Goal: Task Accomplishment & Management: Manage account settings

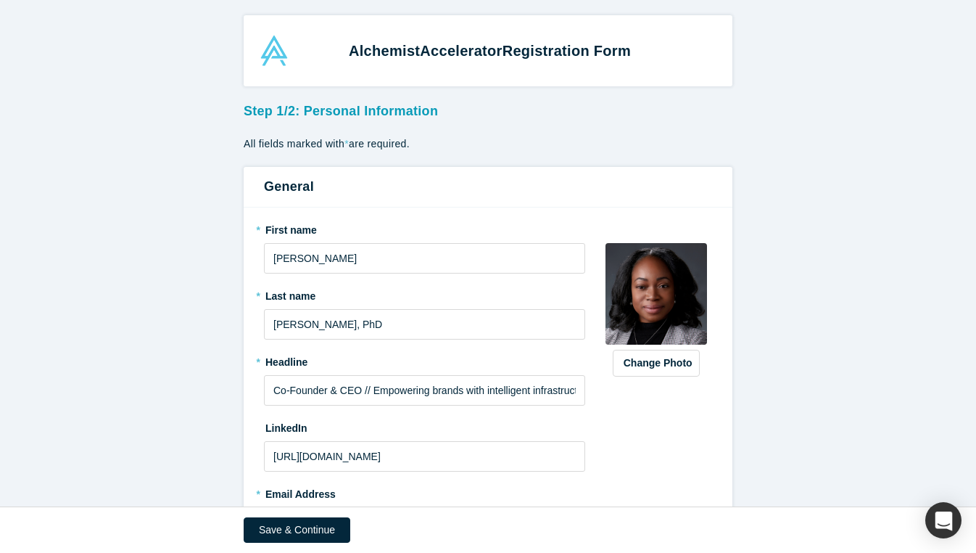
scroll to position [176, 0]
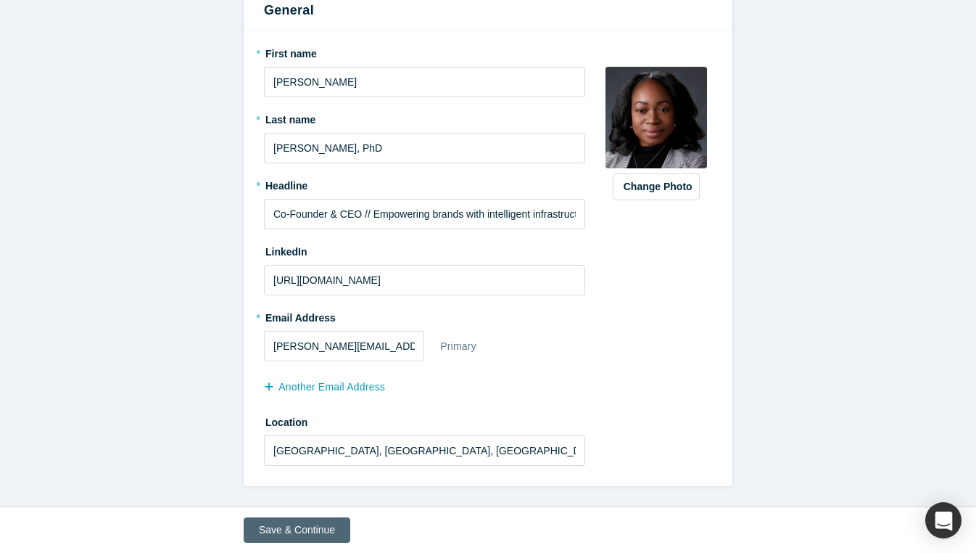
click at [281, 529] on button "Save & Continue" at bounding box center [297, 529] width 107 height 25
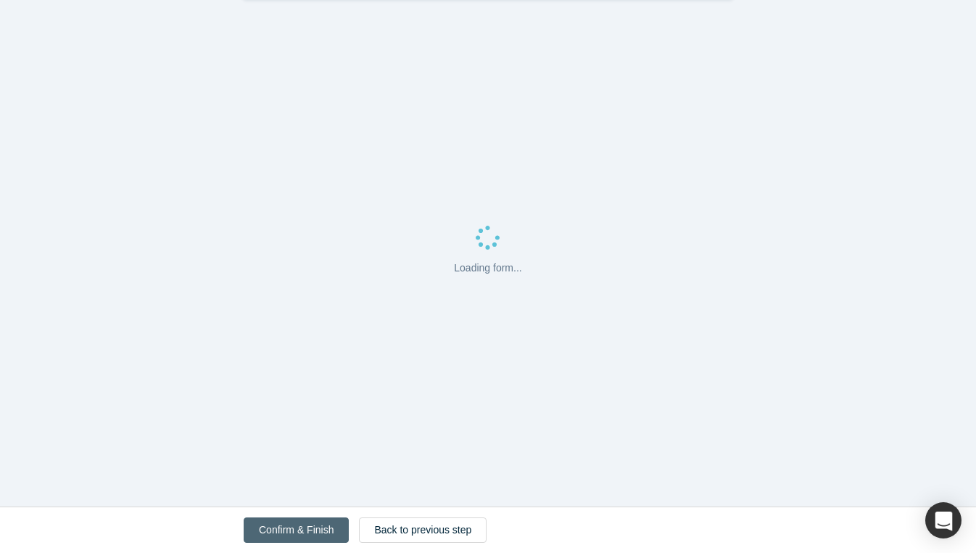
scroll to position [0, 0]
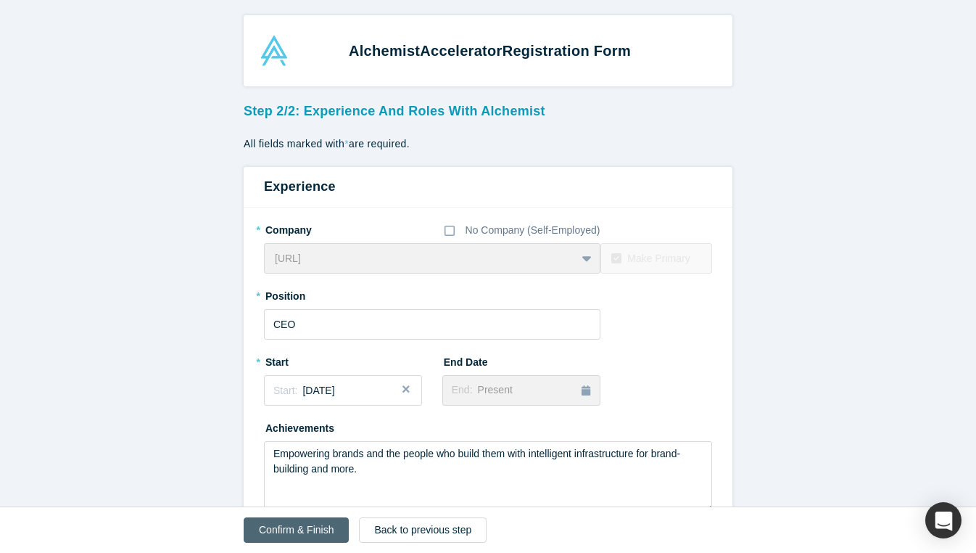
click at [281, 529] on button "Confirm & Finish" at bounding box center [296, 529] width 105 height 25
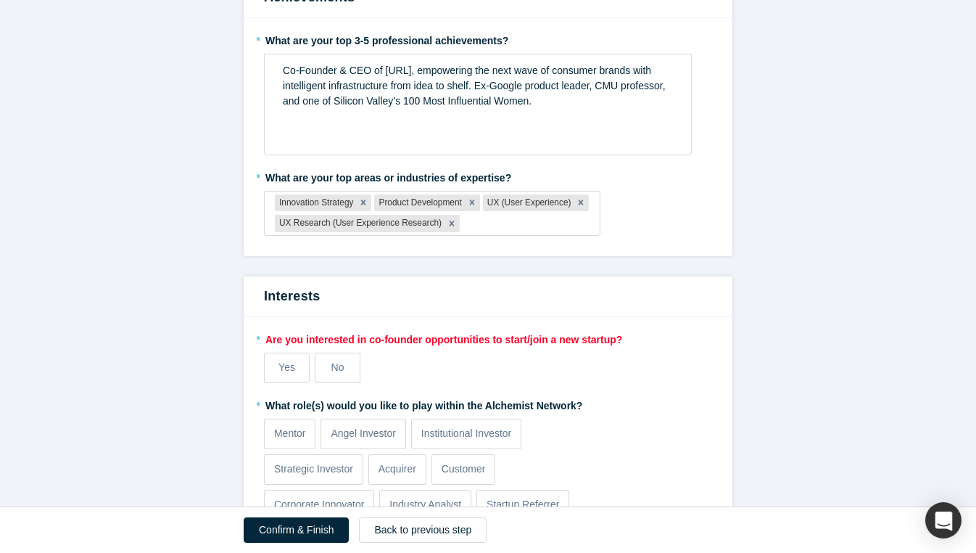
scroll to position [1395, 0]
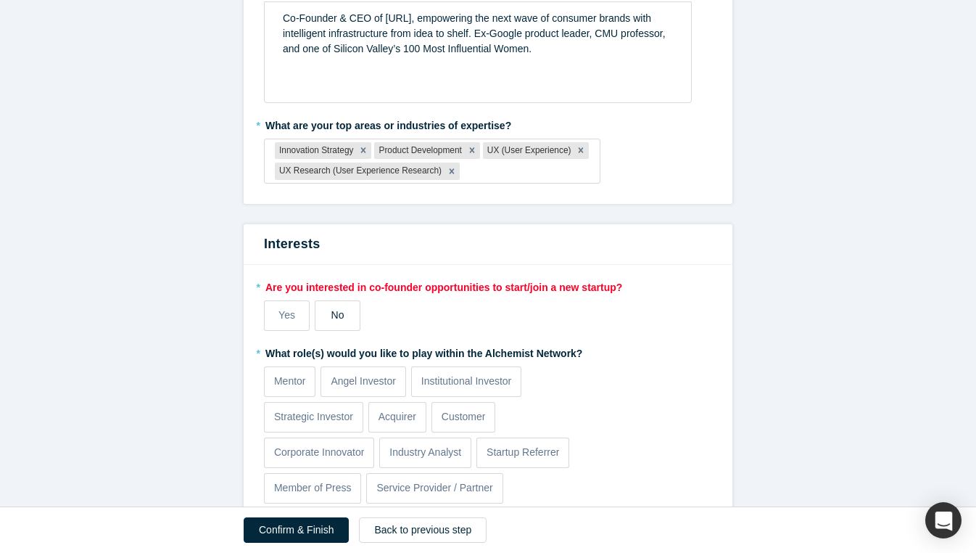
click at [334, 321] on div "No" at bounding box center [337, 314] width 13 height 15
click at [0, 0] on input "No" at bounding box center [0, 0] width 0 height 0
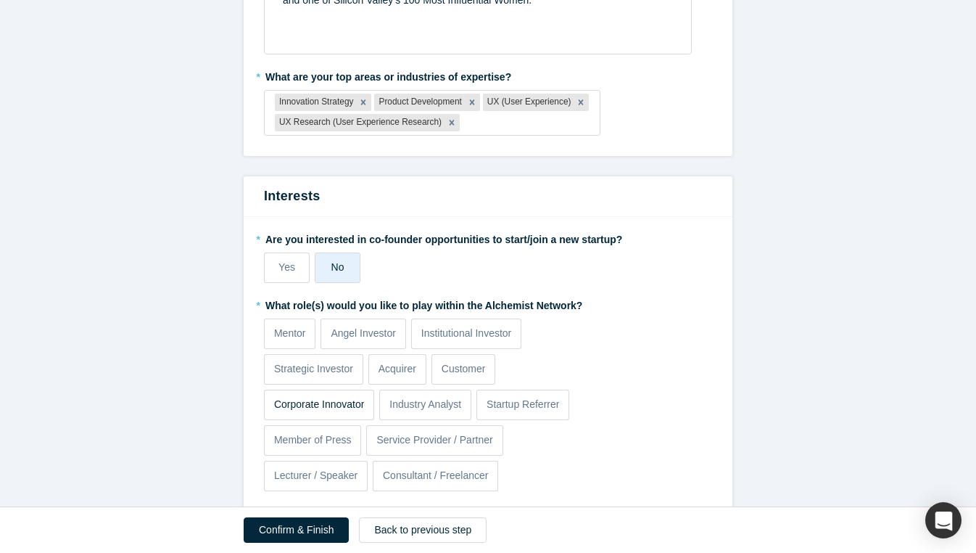
scroll to position [1369, 0]
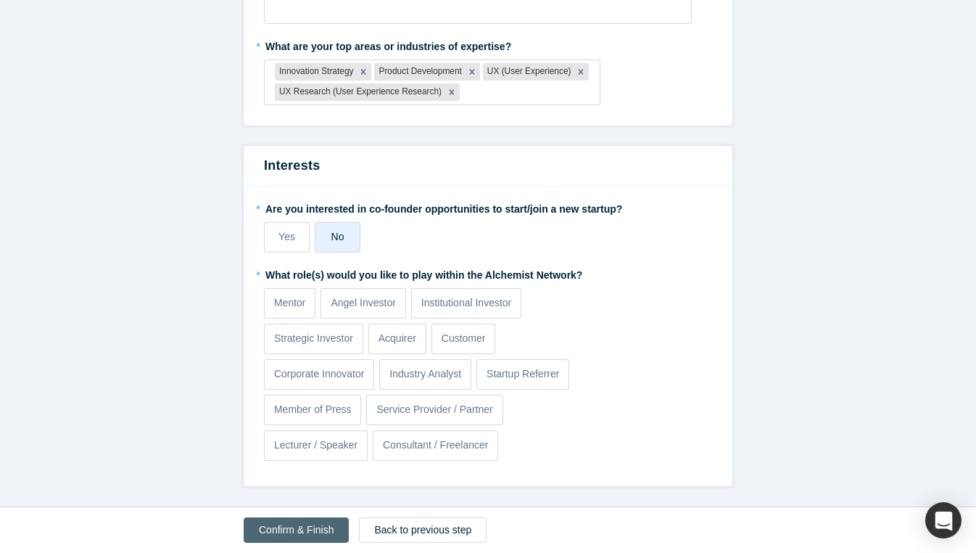
click at [298, 526] on button "Confirm & Finish" at bounding box center [296, 529] width 105 height 25
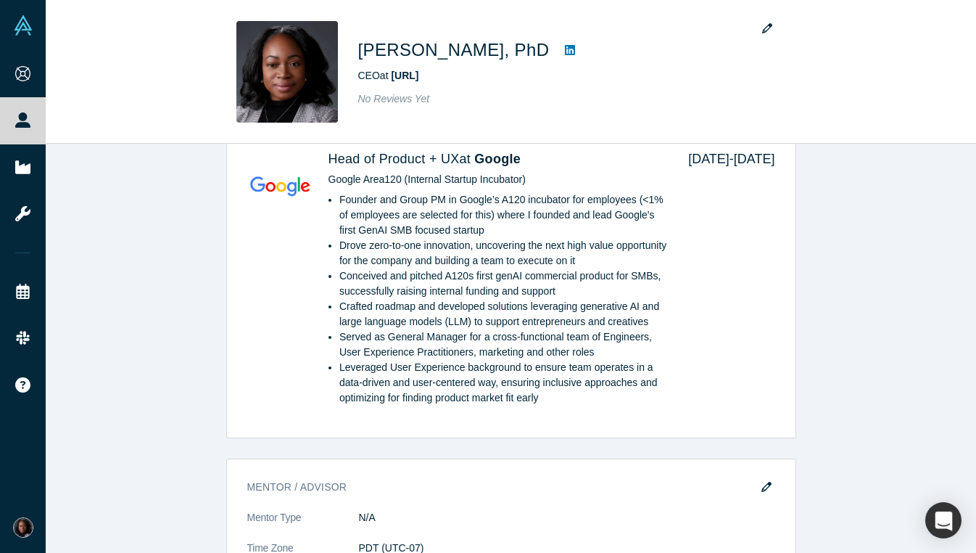
scroll to position [935, 0]
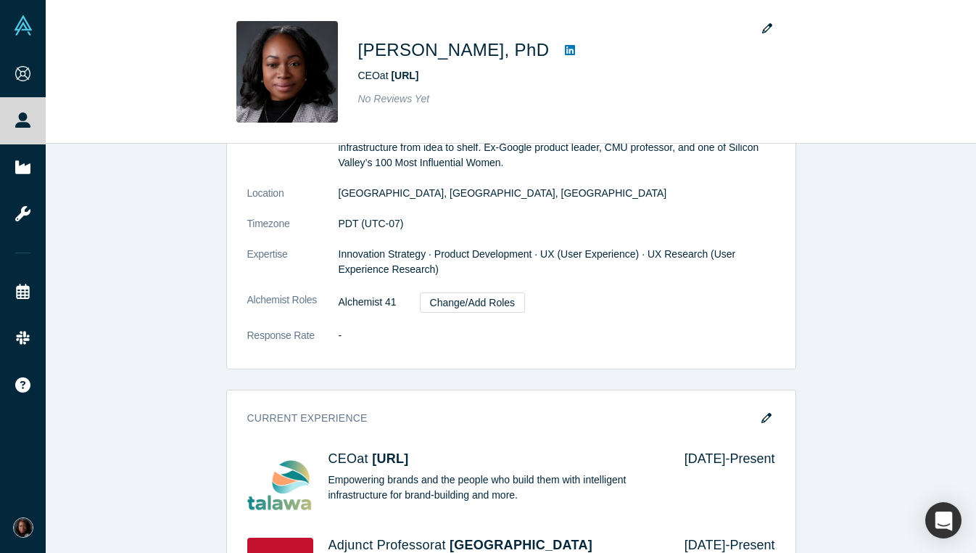
scroll to position [136, 0]
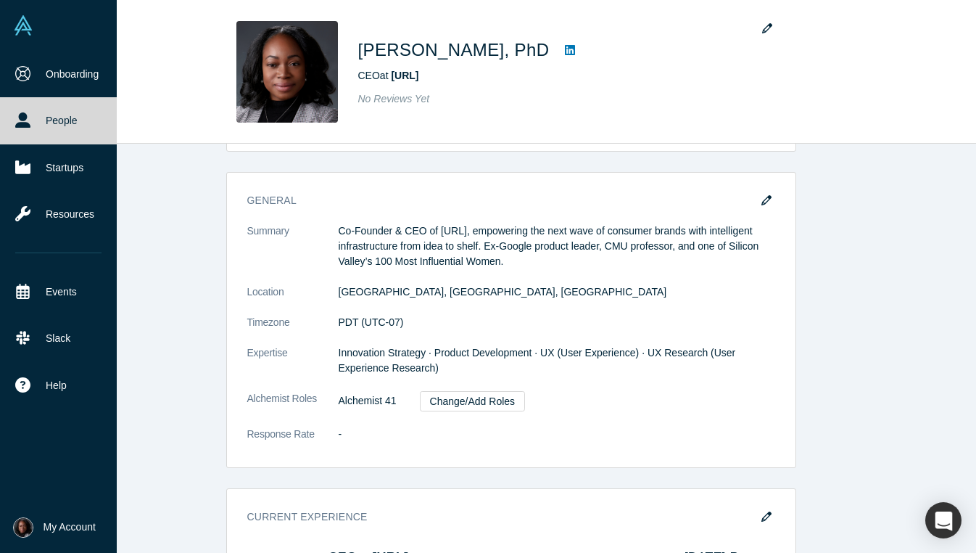
click at [28, 20] on img at bounding box center [23, 25] width 20 height 20
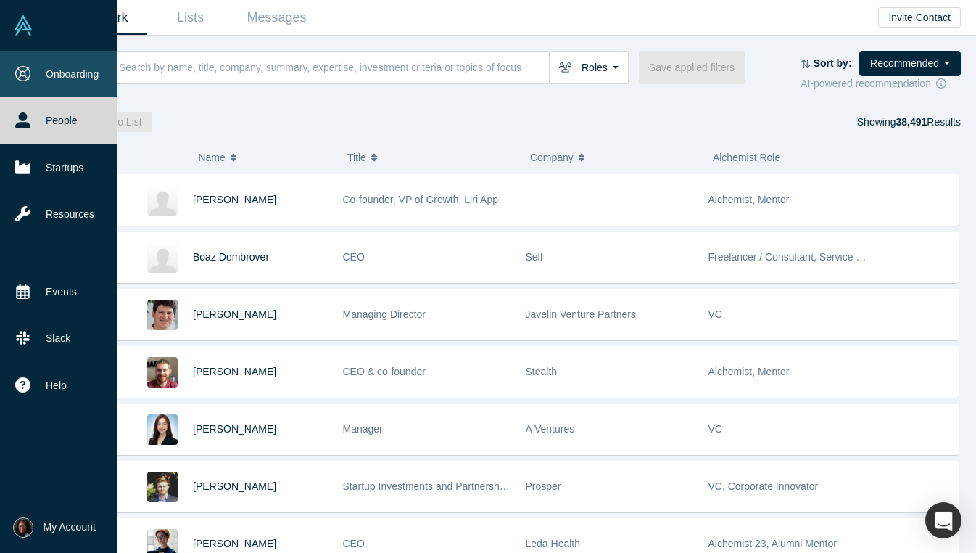
click at [75, 78] on link "Onboarding" at bounding box center [58, 74] width 117 height 46
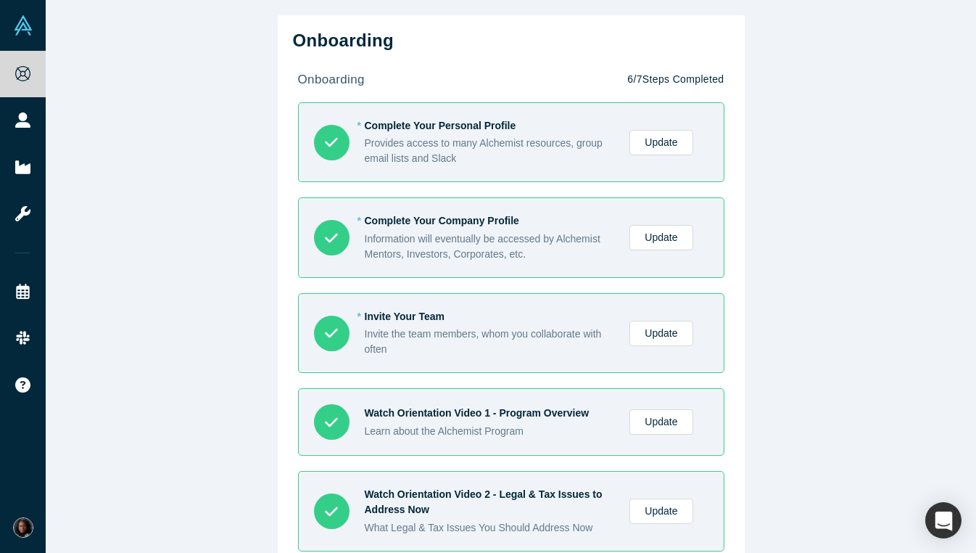
click at [193, 289] on div "Onboarding onboarding 6 / 7 Steps Completed * Complete Your Personal Profile Pr…" at bounding box center [511, 276] width 930 height 553
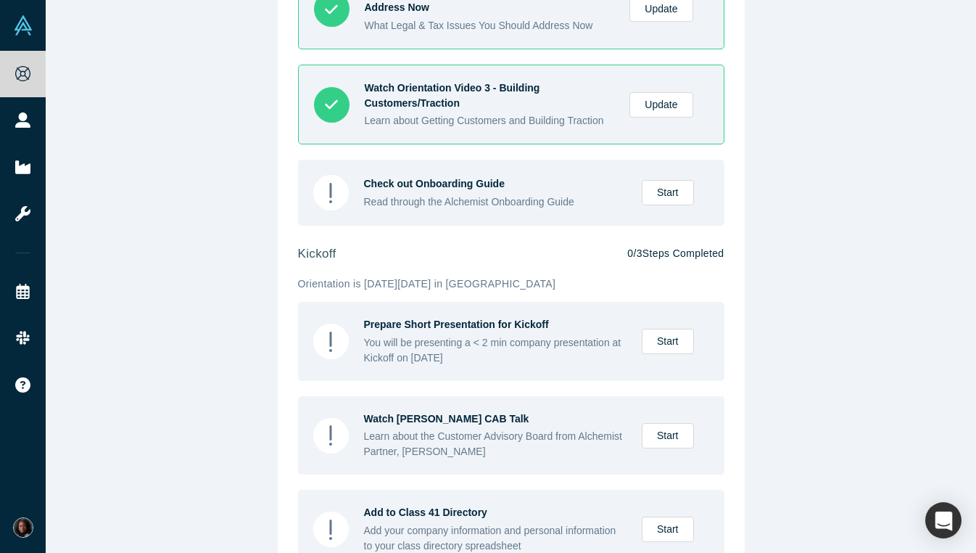
scroll to position [548, 0]
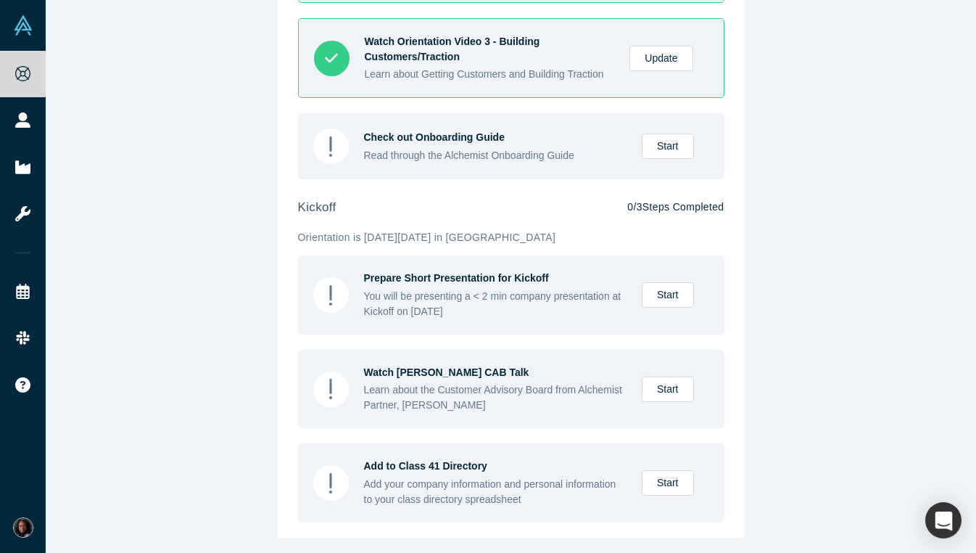
click at [774, 307] on div "Onboarding onboarding 6 / 7 Steps Completed * Complete Your Personal Profile Pr…" at bounding box center [511, 276] width 930 height 553
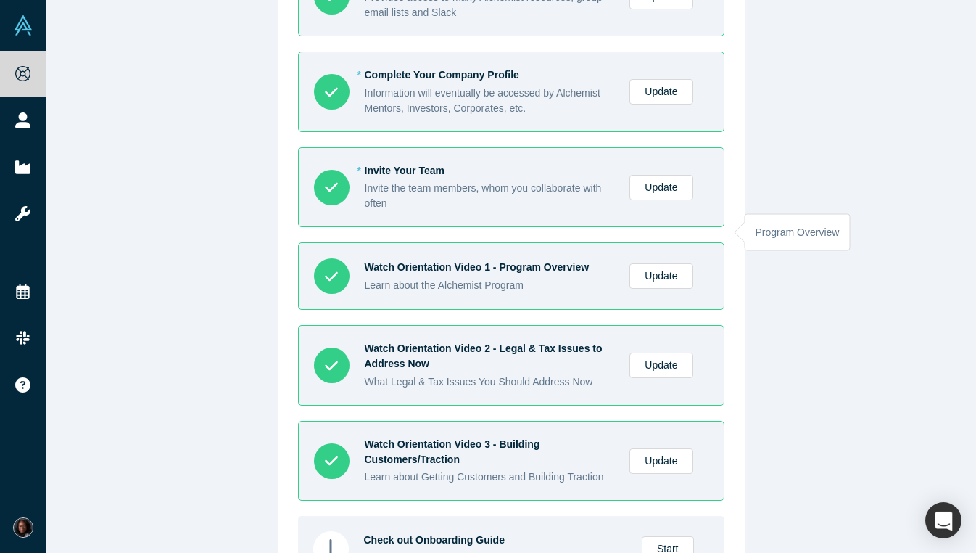
scroll to position [123, 0]
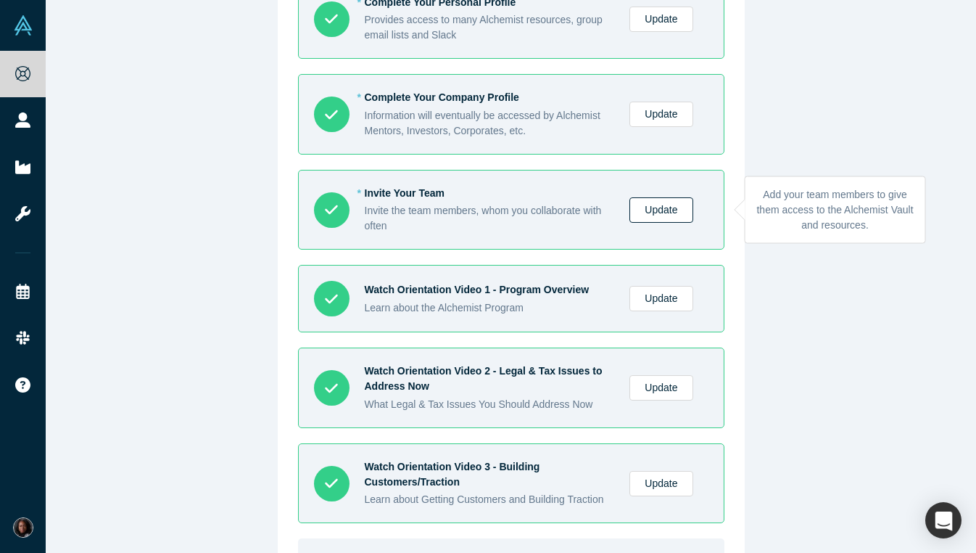
click at [656, 211] on link "Update" at bounding box center [660, 209] width 63 height 25
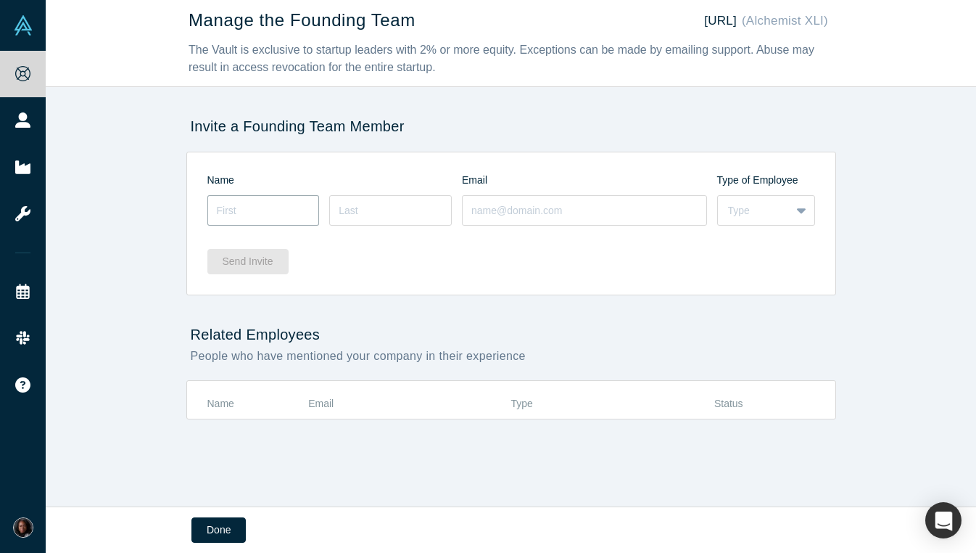
click at [274, 199] on input at bounding box center [263, 210] width 112 height 30
type input "Jhonatan"
type input "[PERSON_NAME]"
click at [504, 212] on input at bounding box center [584, 210] width 245 height 30
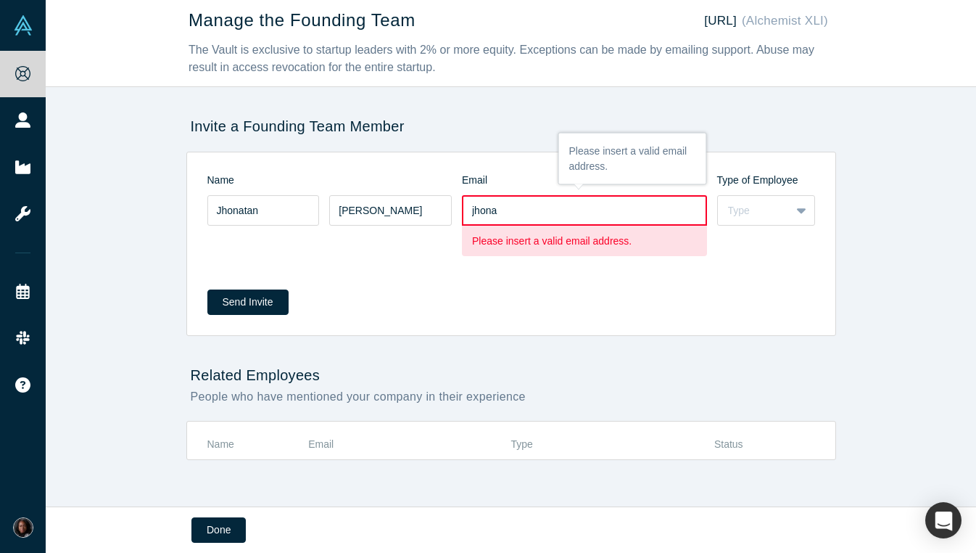
type input "[EMAIL_ADDRESS]"
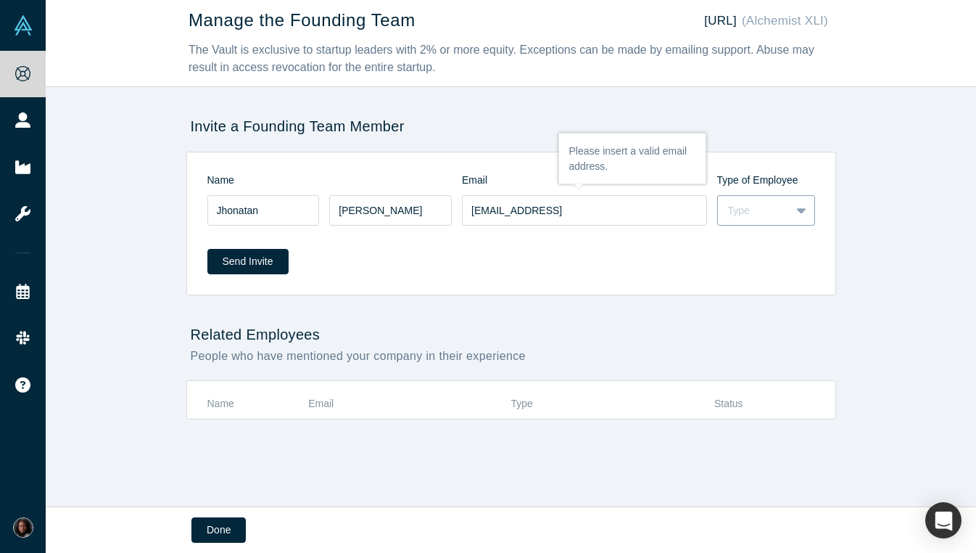
click at [787, 212] on div "Type" at bounding box center [754, 211] width 73 height 18
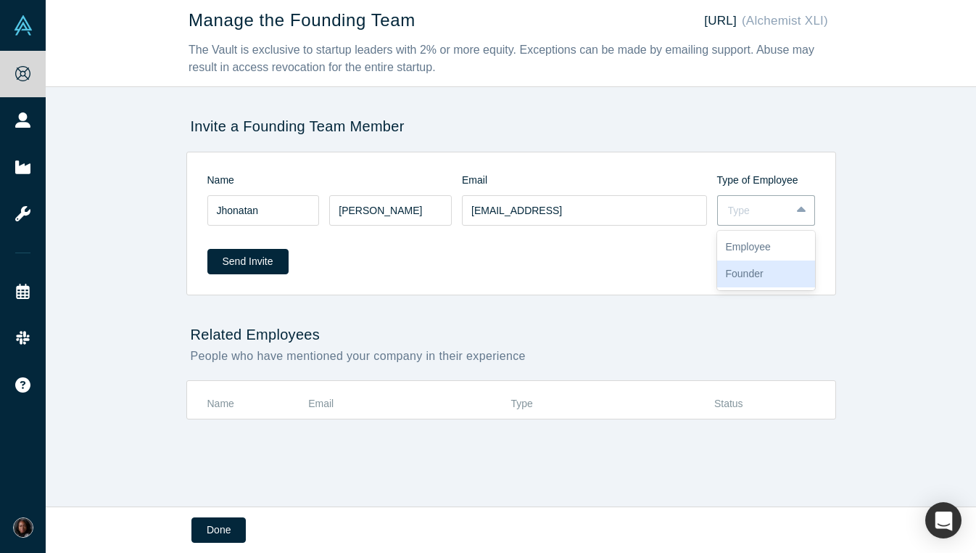
click at [777, 267] on div "Founder" at bounding box center [766, 273] width 98 height 27
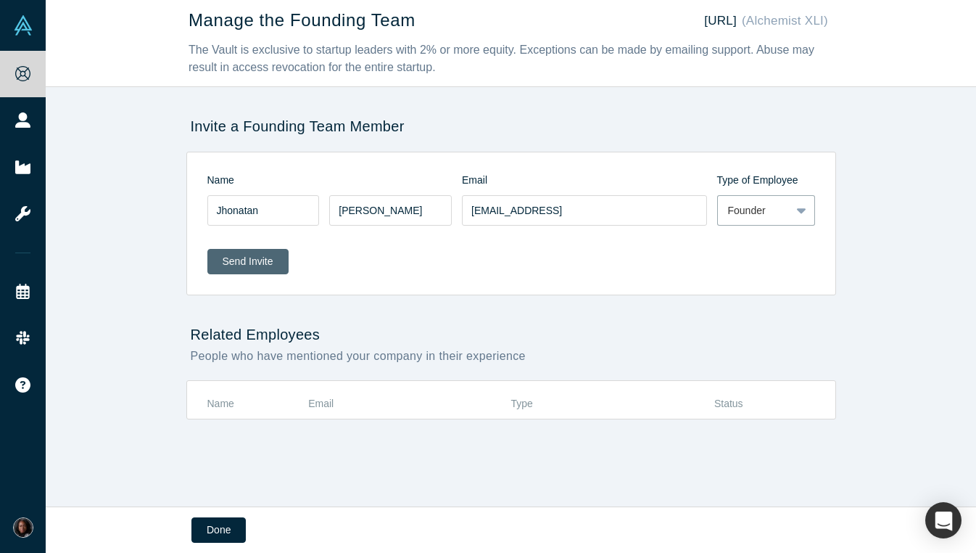
click at [265, 264] on button "Send Invite" at bounding box center [247, 261] width 81 height 25
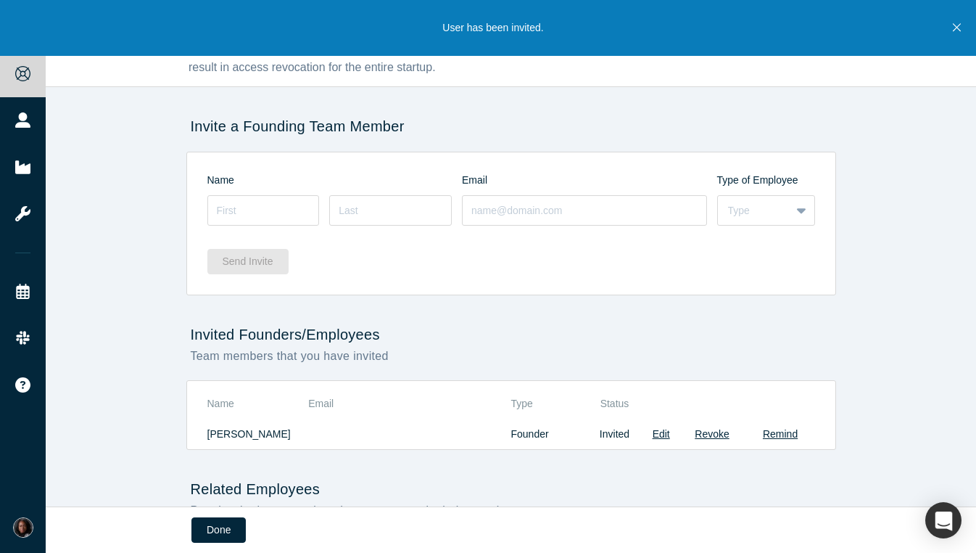
click at [117, 204] on div "Manage the Founding Team [URL] (Alchemist XLI) The Vault is exclusive to startu…" at bounding box center [511, 253] width 930 height 506
click at [112, 204] on div "Manage the Founding Team [URL] (Alchemist XLI) The Vault is exclusive to startu…" at bounding box center [511, 253] width 930 height 506
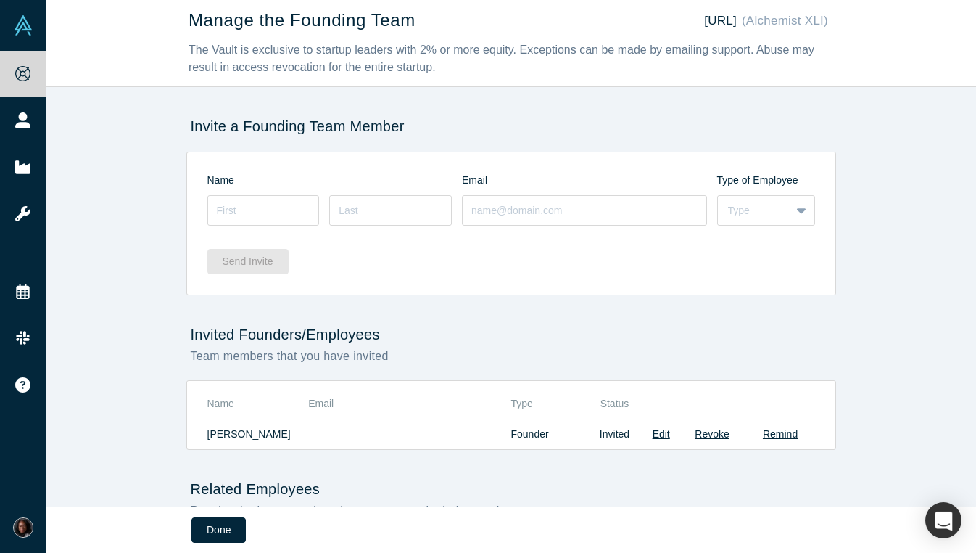
click at [112, 202] on div "Manage the Founding Team [URL] (Alchemist XLI) The Vault is exclusive to startu…" at bounding box center [511, 253] width 930 height 506
click at [112, 197] on div "Manage the Founding Team [URL] (Alchemist XLI) The Vault is exclusive to startu…" at bounding box center [511, 253] width 930 height 506
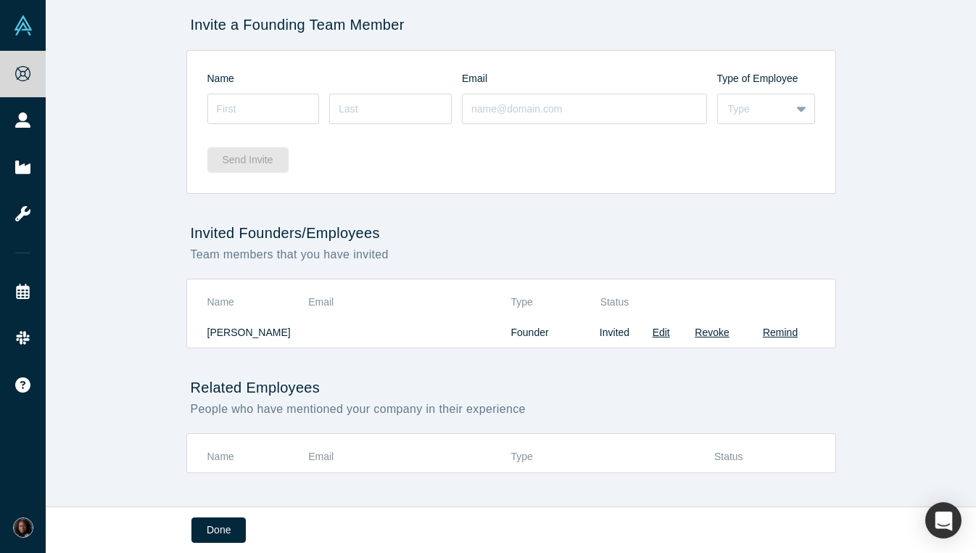
scroll to position [126, 0]
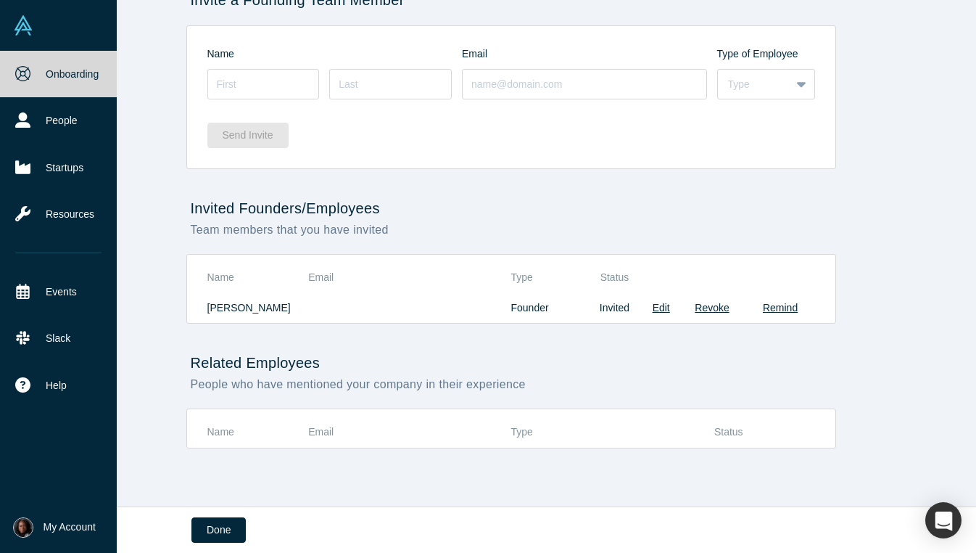
click at [38, 59] on link "Onboarding" at bounding box center [58, 74] width 117 height 46
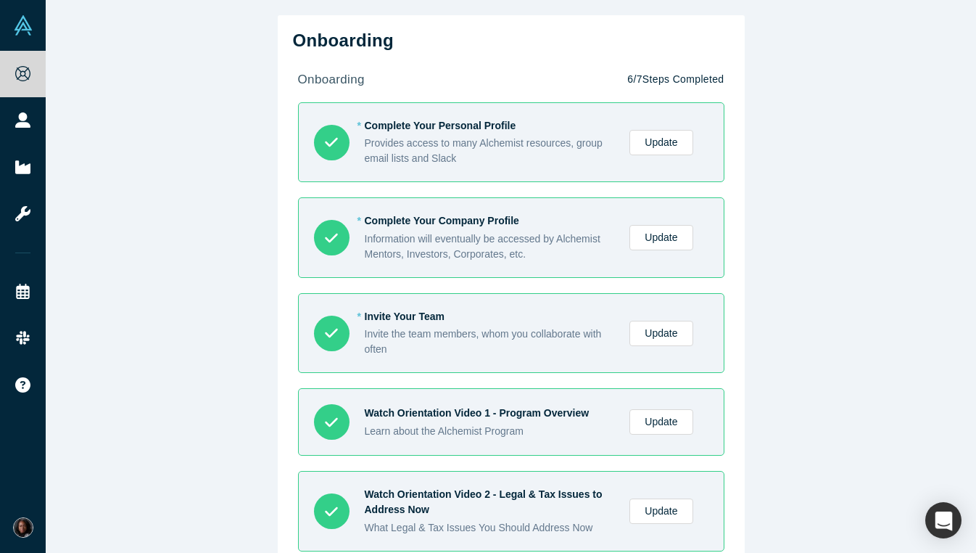
click at [210, 128] on div "Onboarding onboarding 6 / 7 Steps Completed * Complete Your Personal Profile Pr…" at bounding box center [511, 276] width 930 height 553
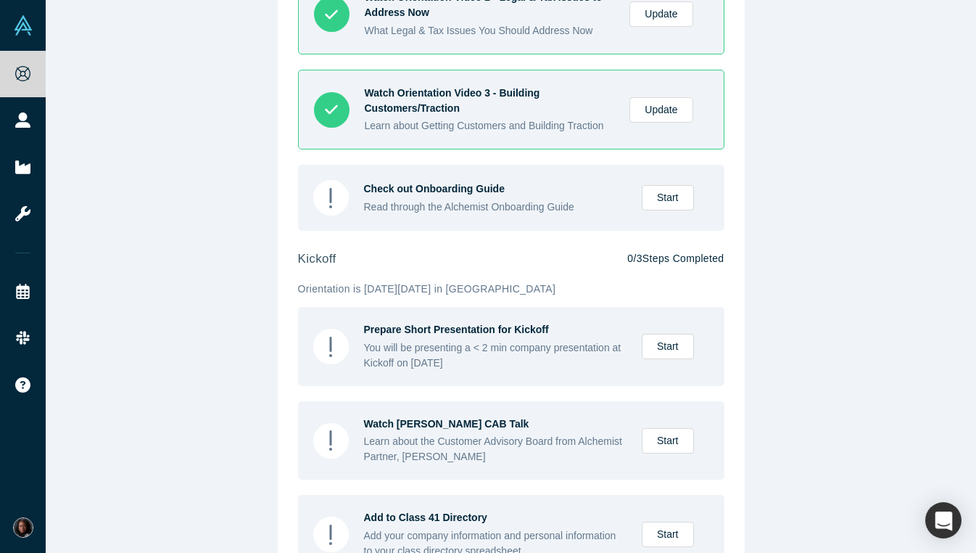
scroll to position [548, 0]
